Goal: Contribute content

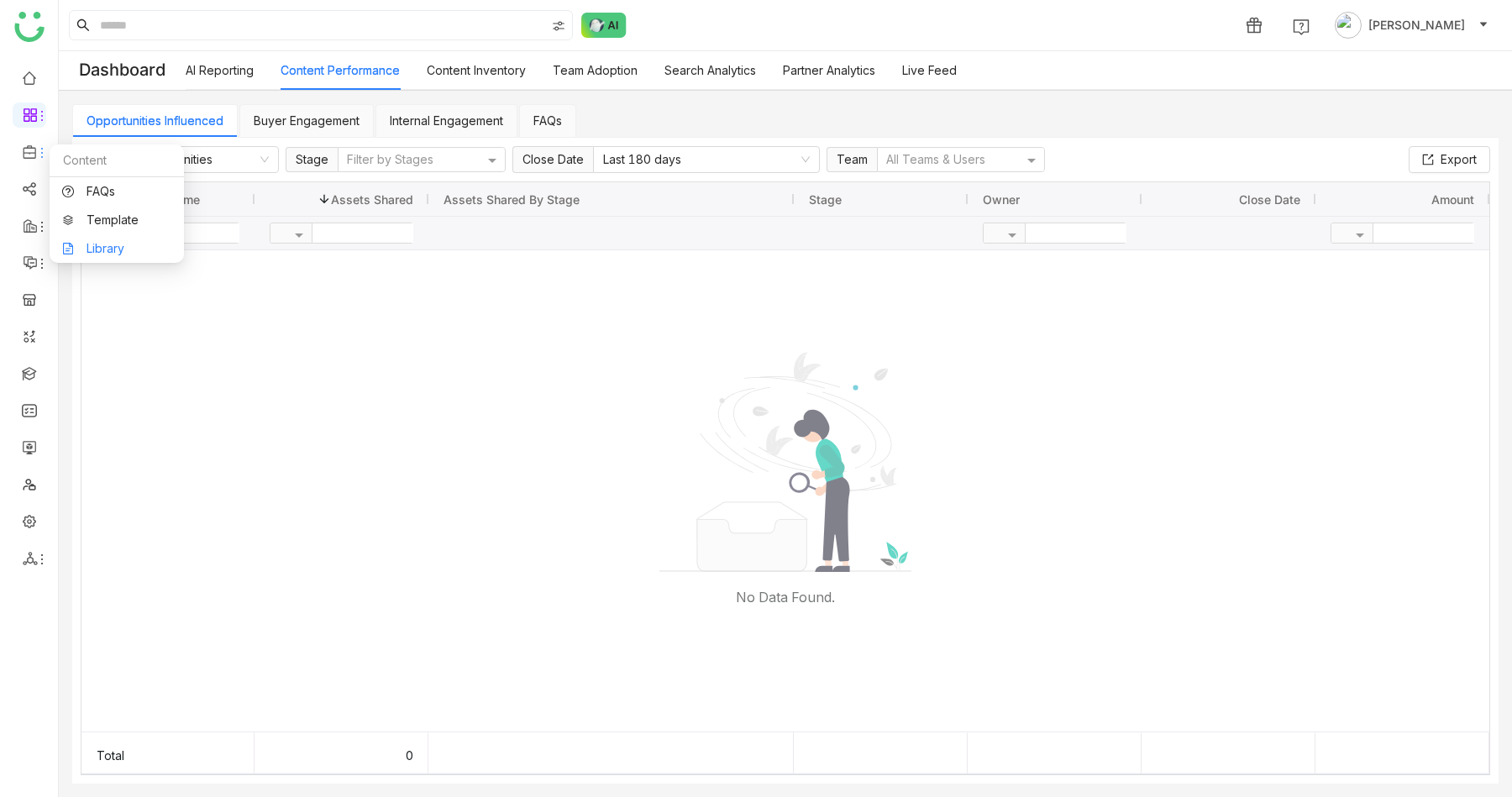
click at [108, 243] on link "Library" at bounding box center [116, 249] width 110 height 12
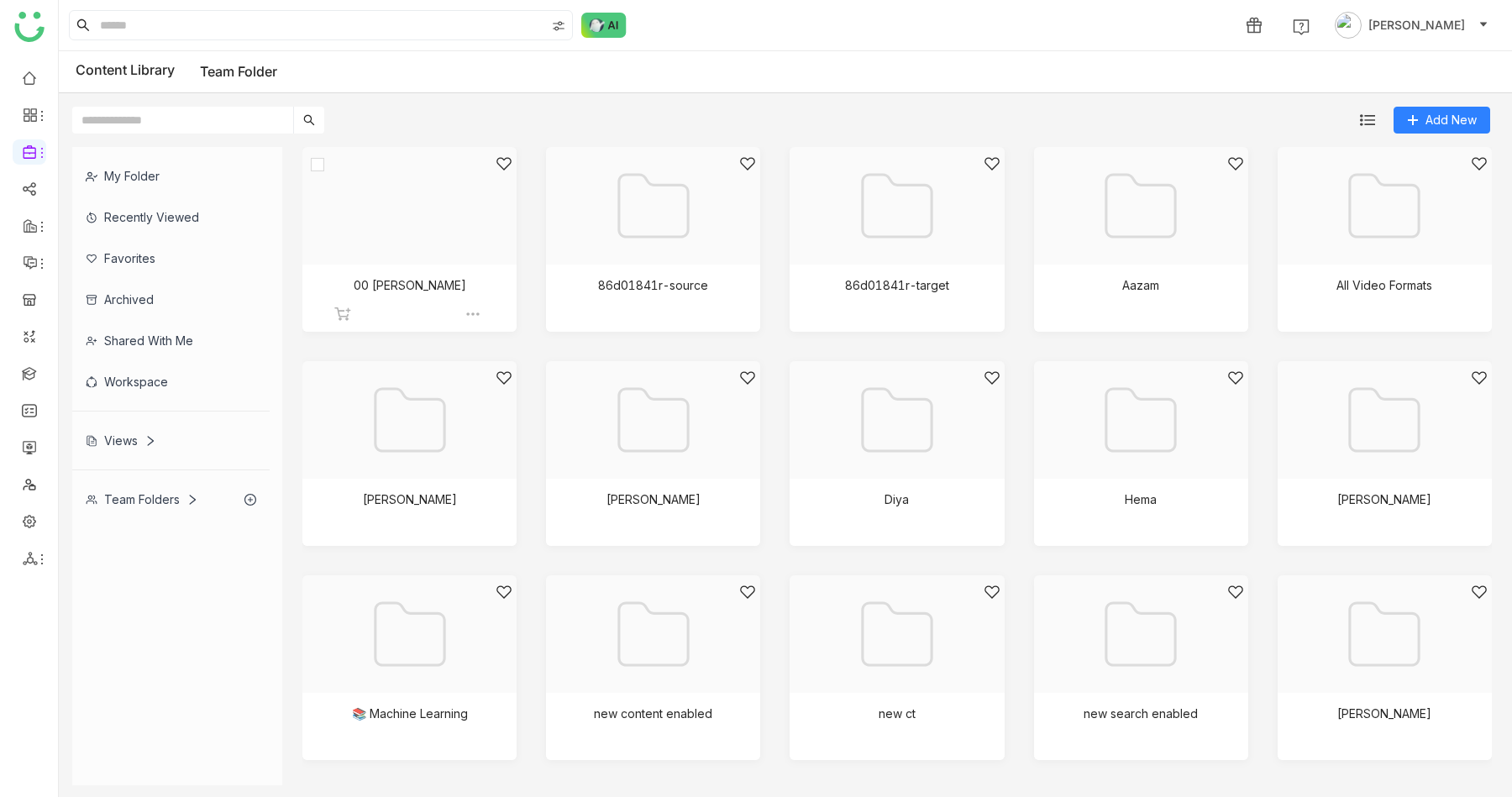
click at [456, 231] on div at bounding box center [404, 226] width 186 height 143
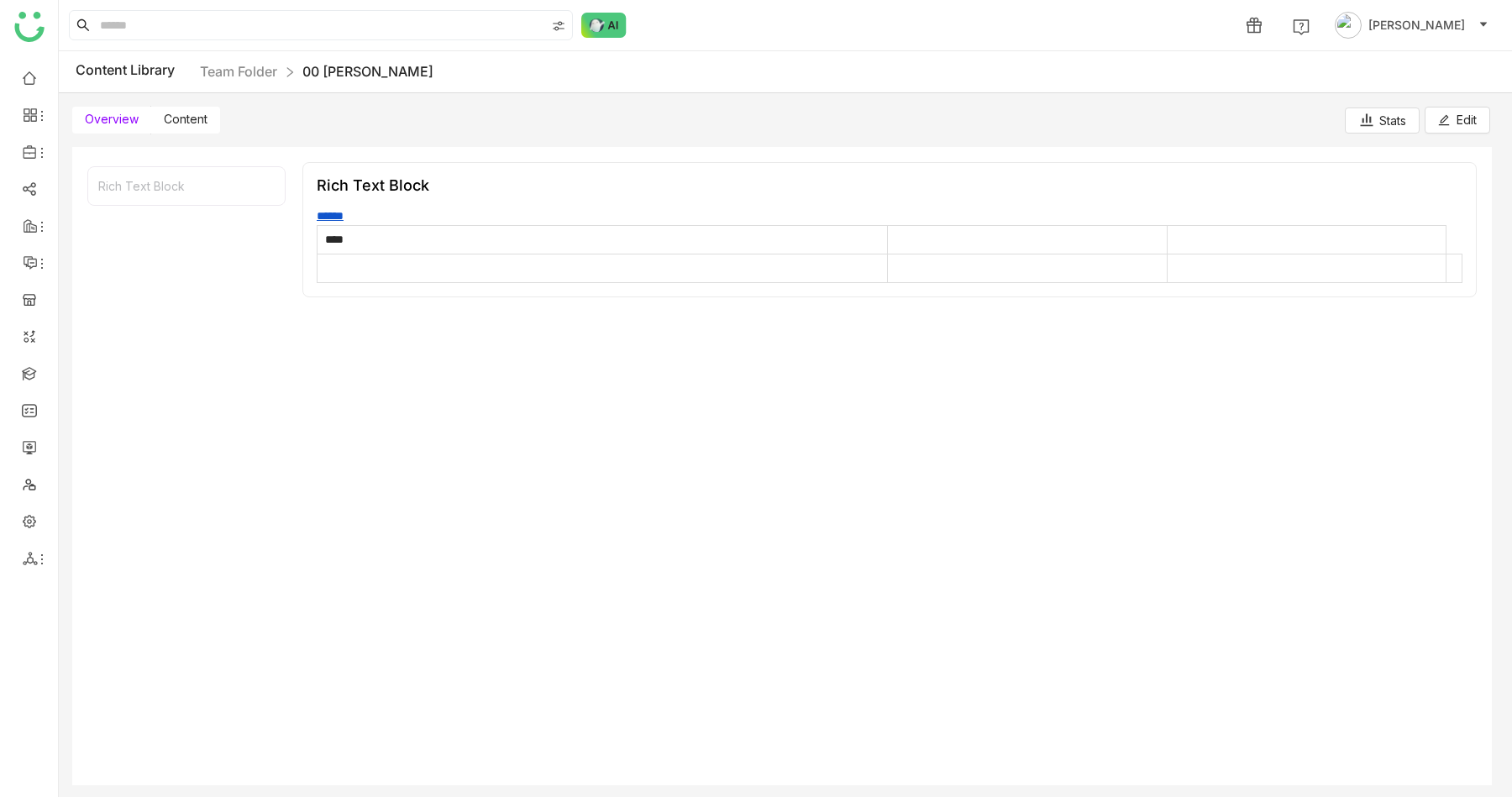
click at [185, 109] on label "Content" at bounding box center [186, 119] width 69 height 27
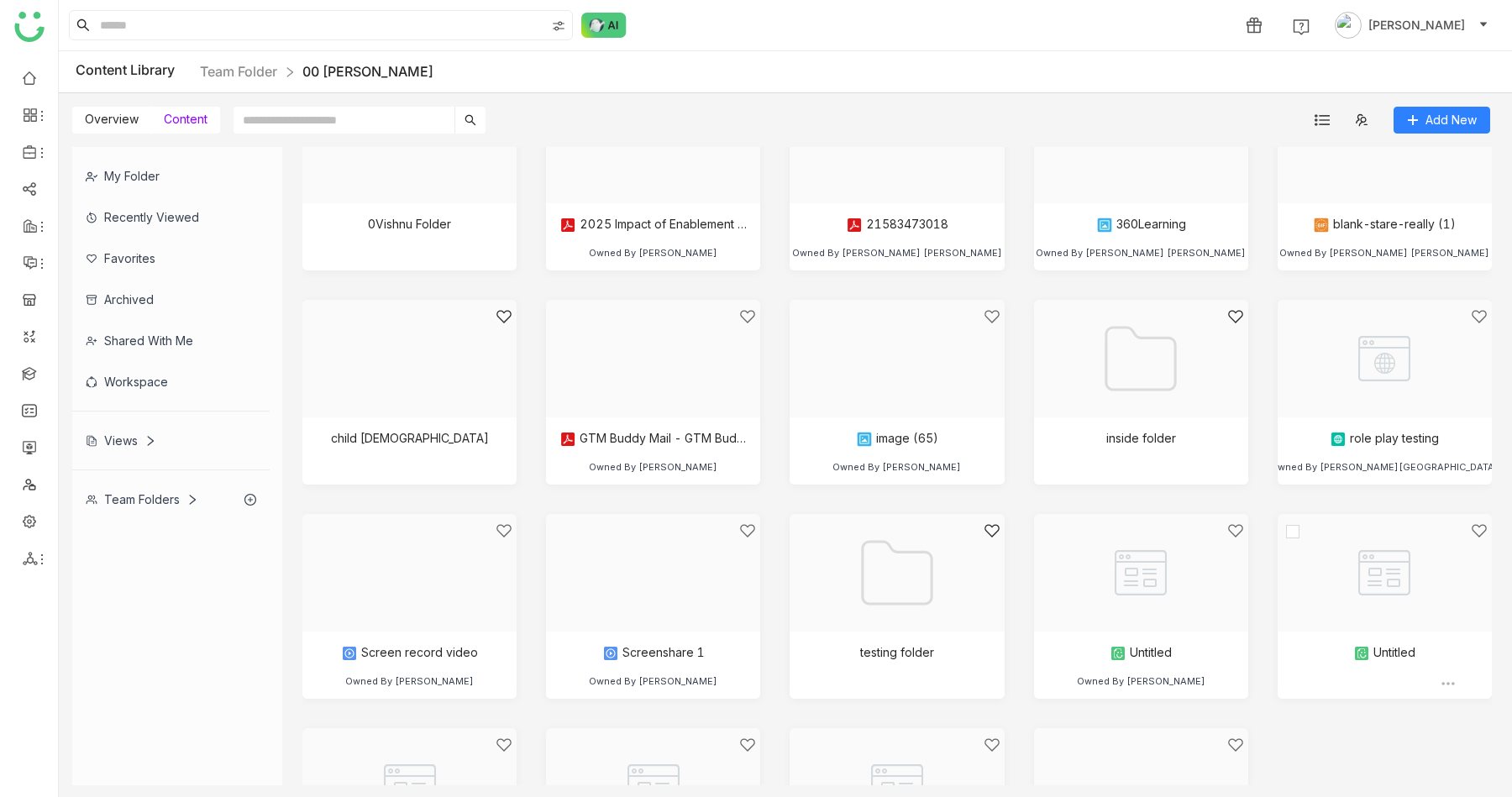
scroll to position [214, 0]
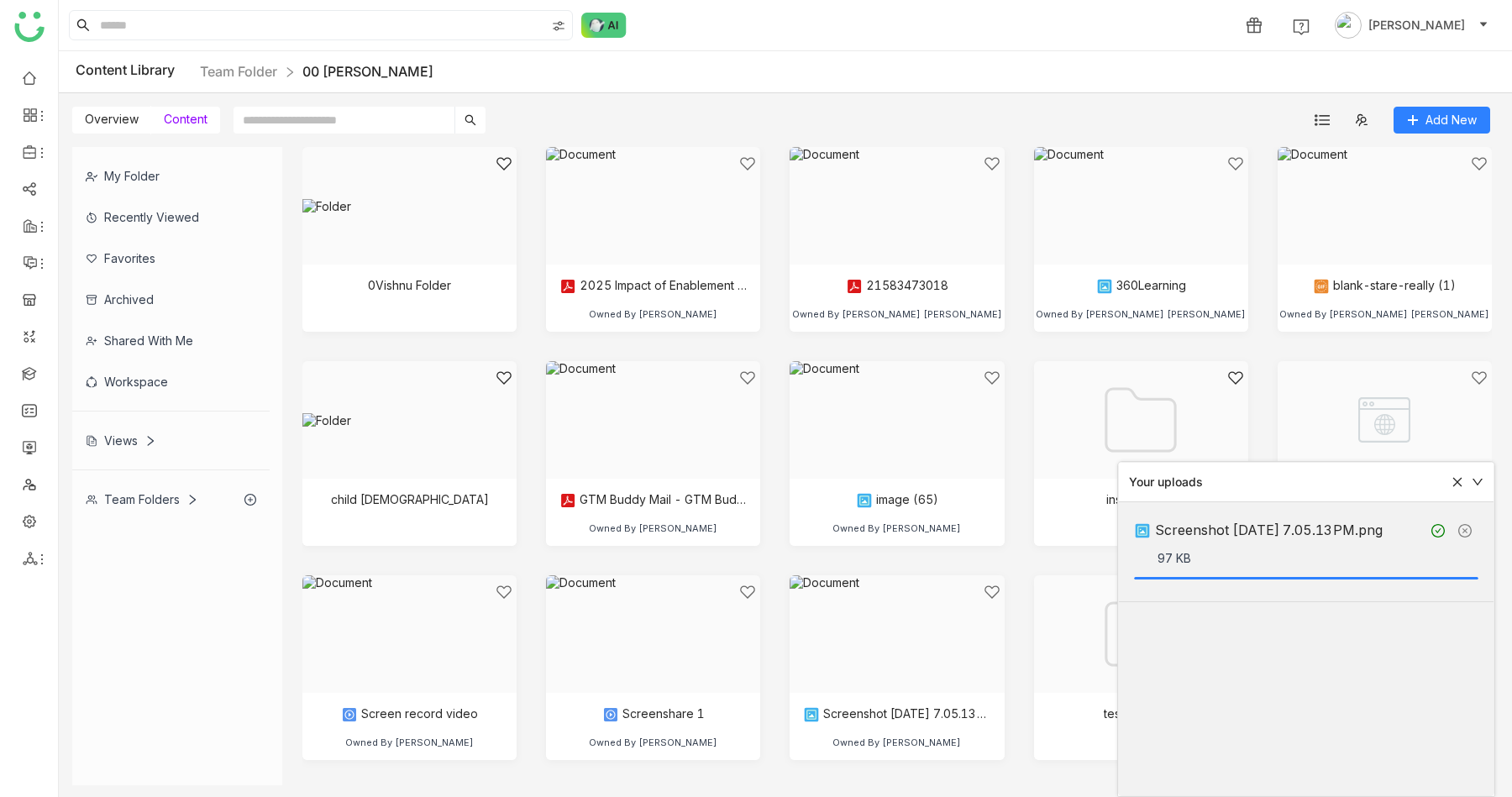
click at [1007, 126] on div "Overview Content Add New" at bounding box center [782, 112] width 1445 height 40
click at [1455, 443] on icon at bounding box center [1457, 481] width 9 height 9
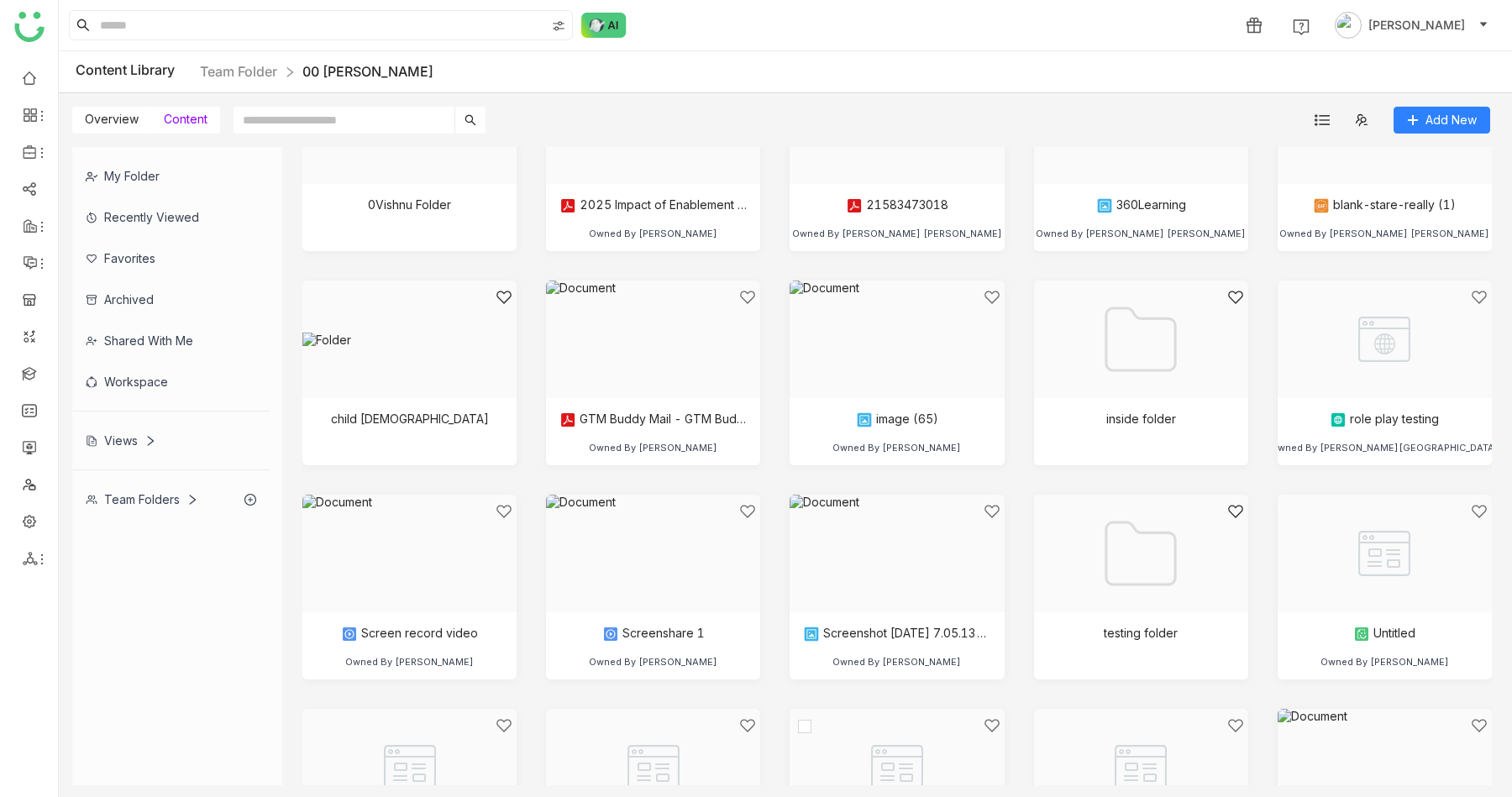
scroll to position [0, 0]
